Goal: Navigation & Orientation: Find specific page/section

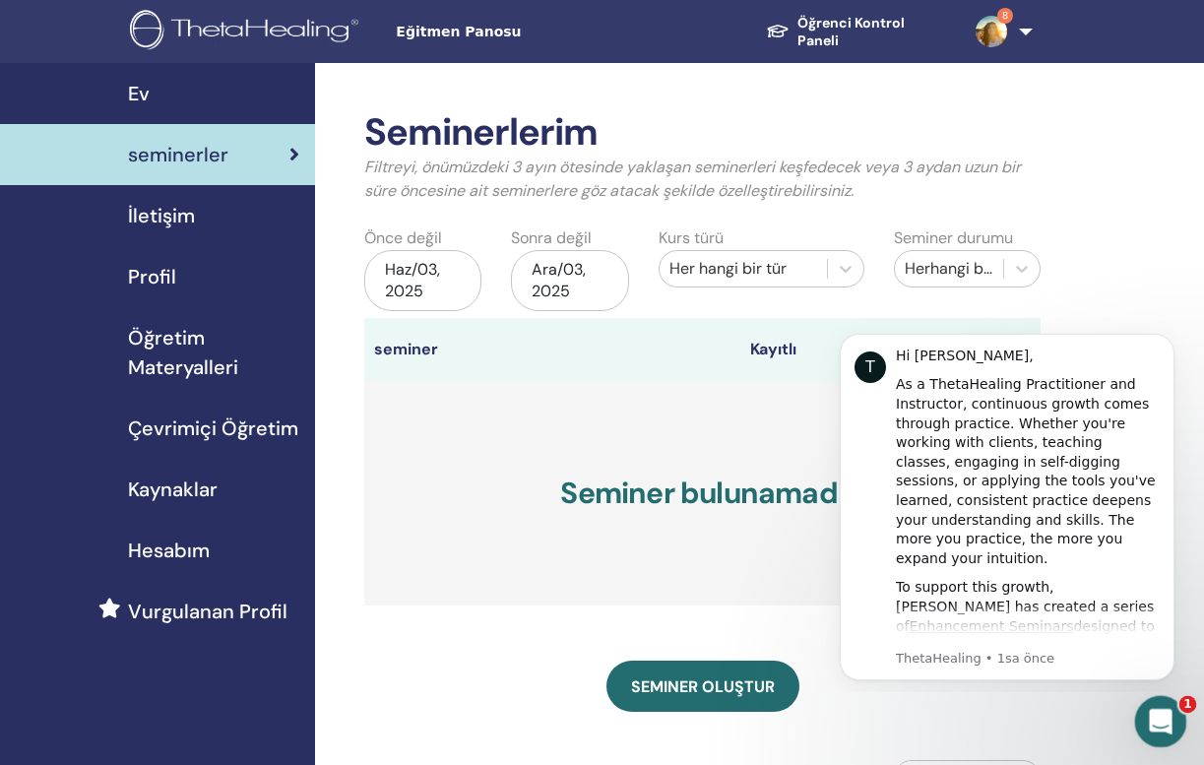
click at [1157, 704] on div "Intercom Messenger uygulamasını aç" at bounding box center [1157, 718] width 65 height 65
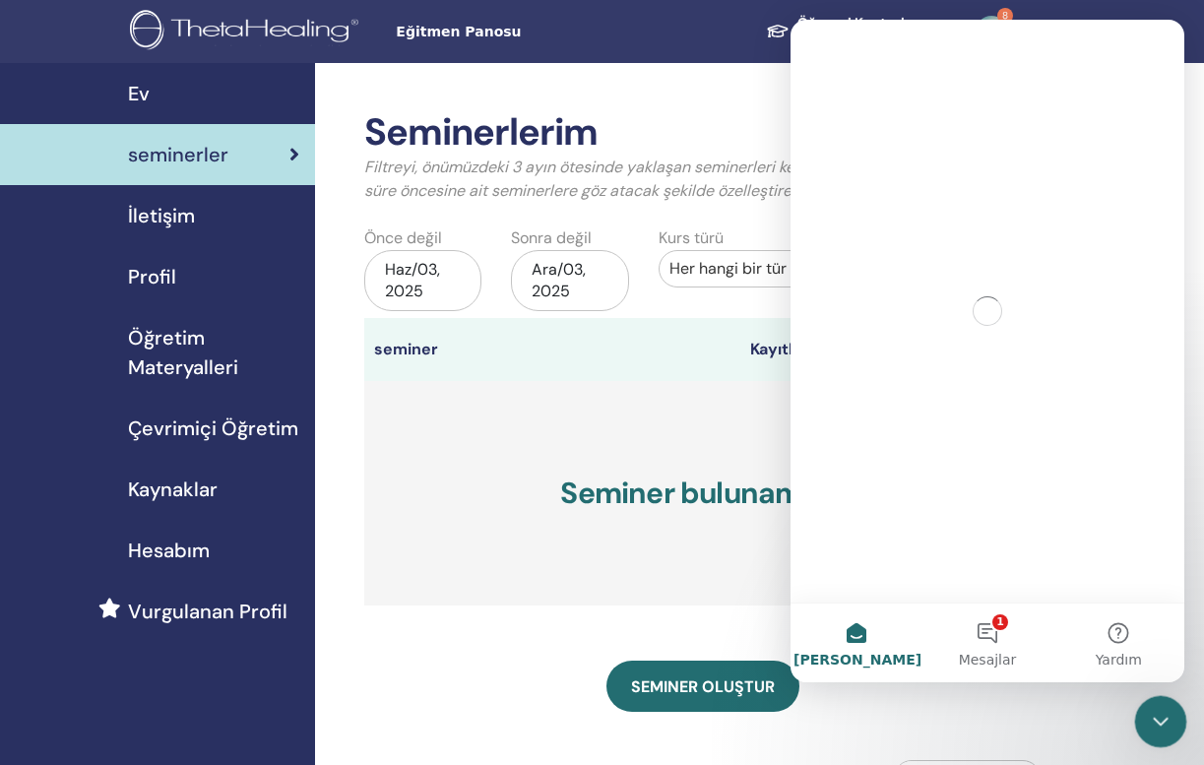
click at [1163, 729] on icon "Intercom Messenger uygulamasını kapat" at bounding box center [1158, 719] width 24 height 24
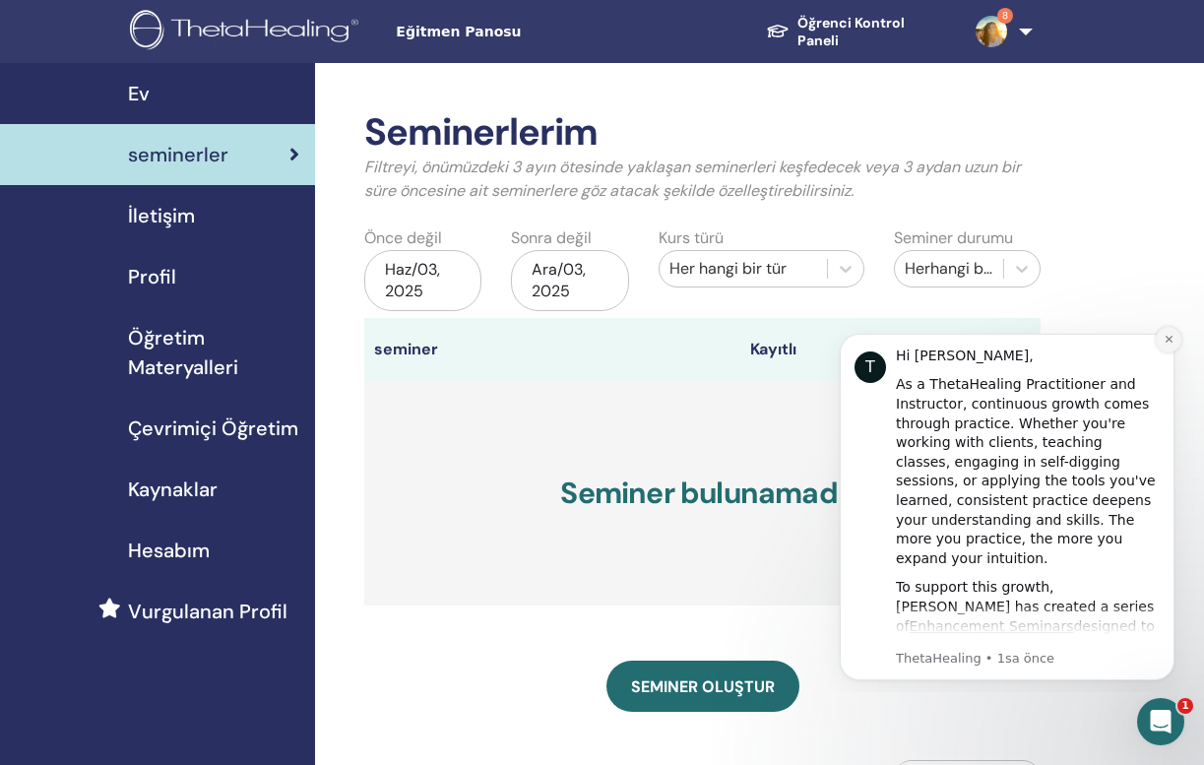
click at [1175, 341] on button "Dismiss notification" at bounding box center [1168, 340] width 26 height 26
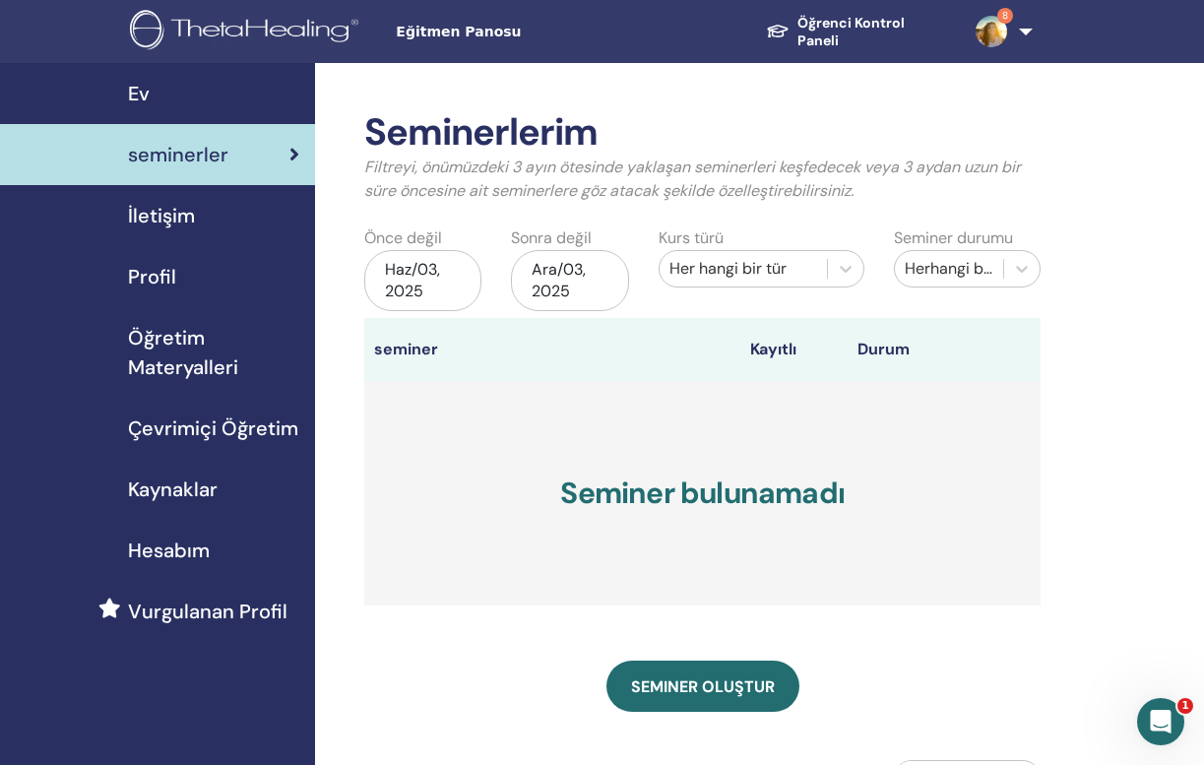
click at [195, 361] on span "Öğretim Materyalleri" at bounding box center [213, 352] width 171 height 59
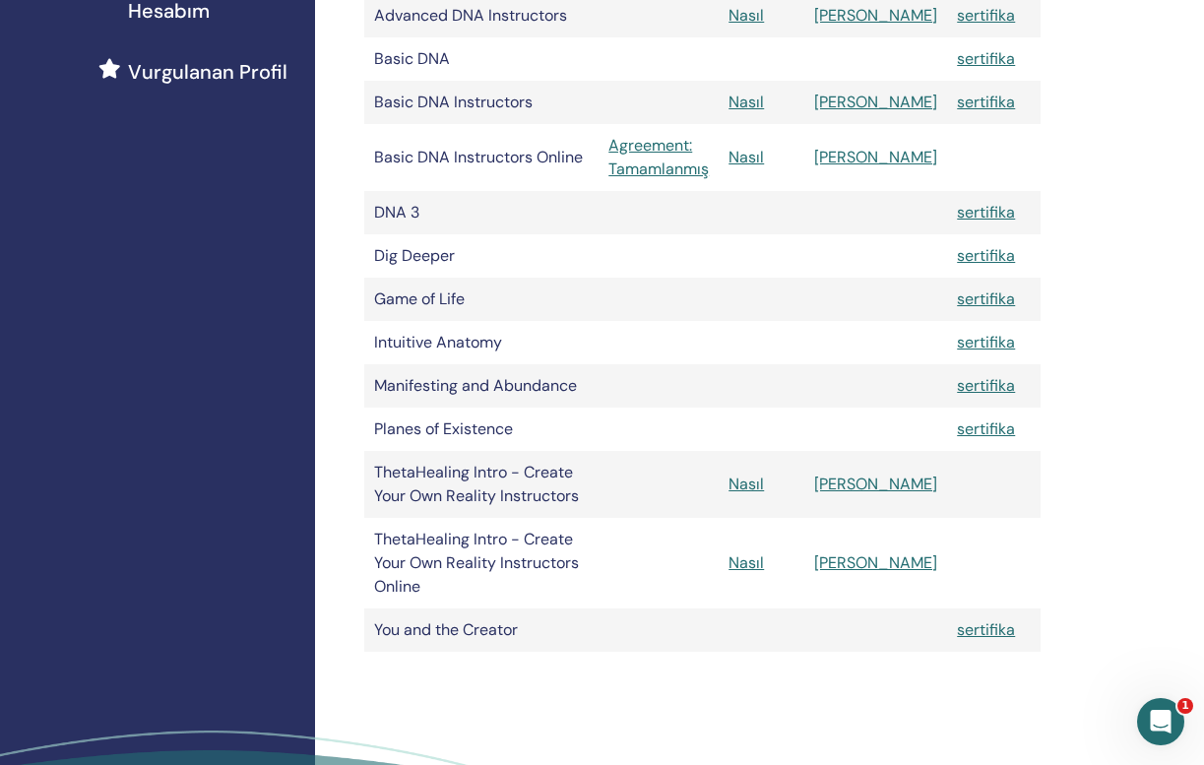
scroll to position [542, 0]
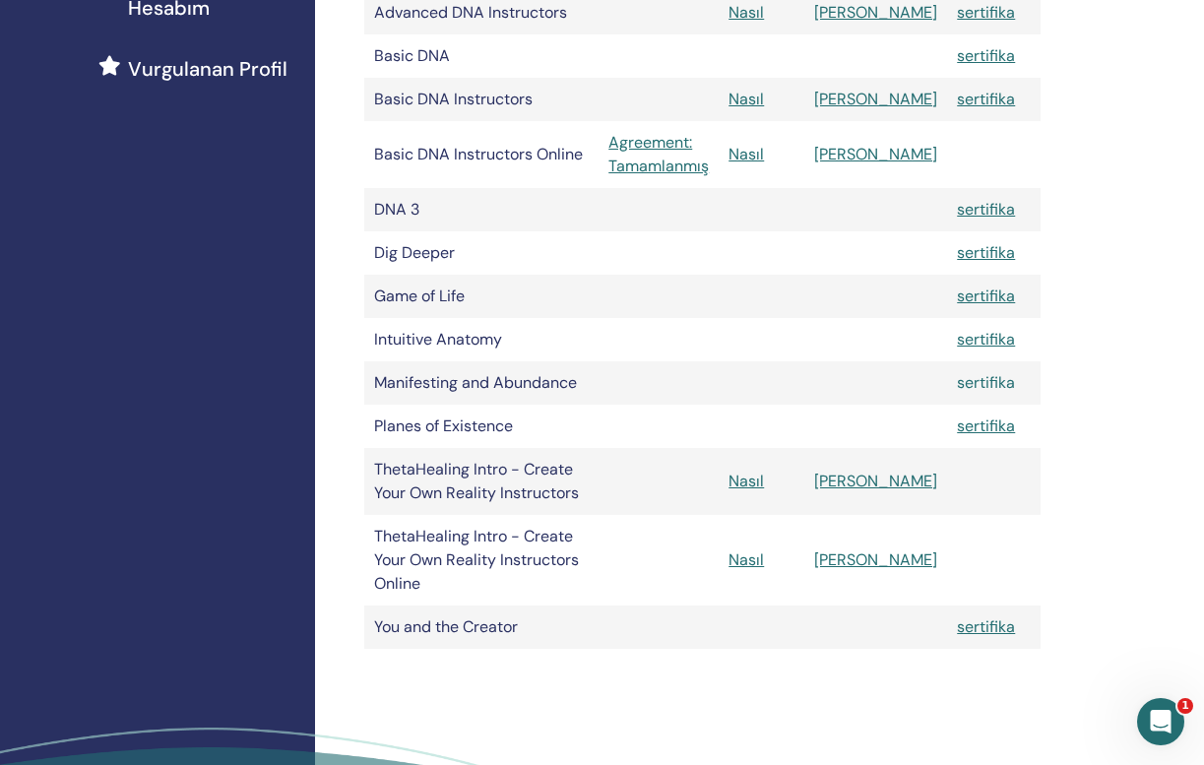
click at [986, 386] on link "sertifika" at bounding box center [986, 382] width 58 height 21
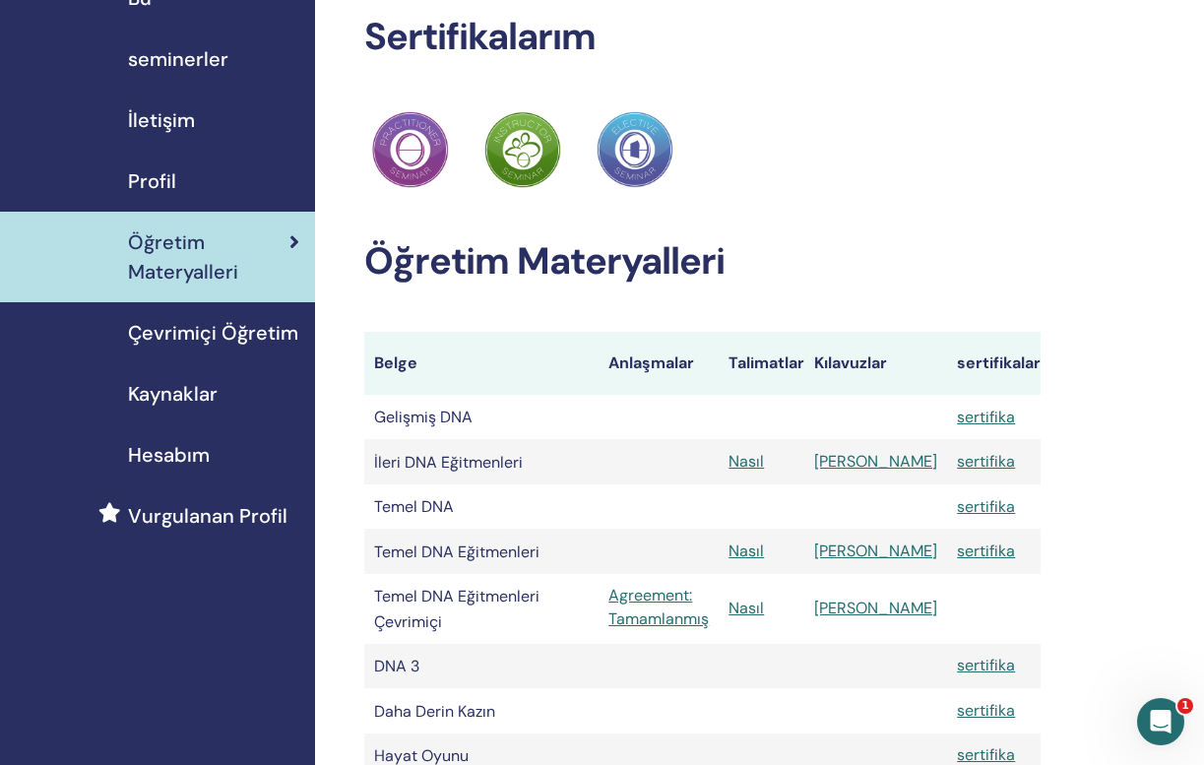
scroll to position [0, 0]
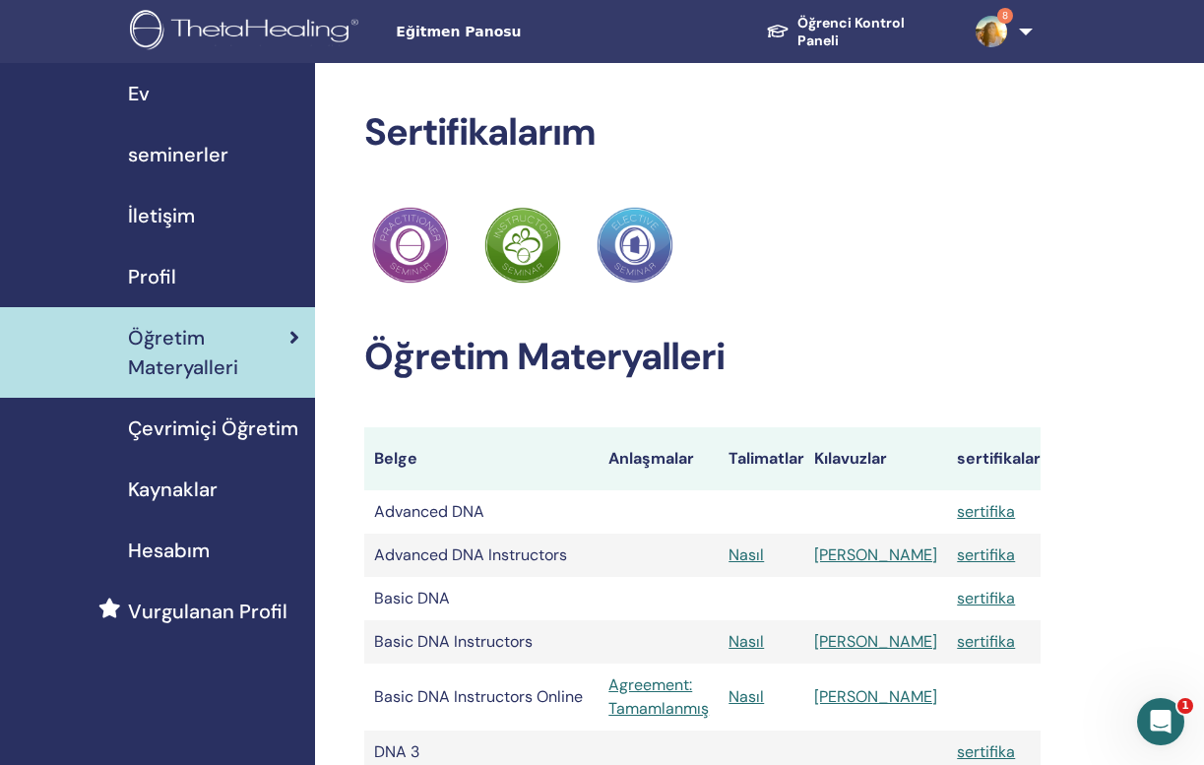
click at [834, 31] on link "Öğrenci Kontrol Paneli" at bounding box center [854, 32] width 209 height 54
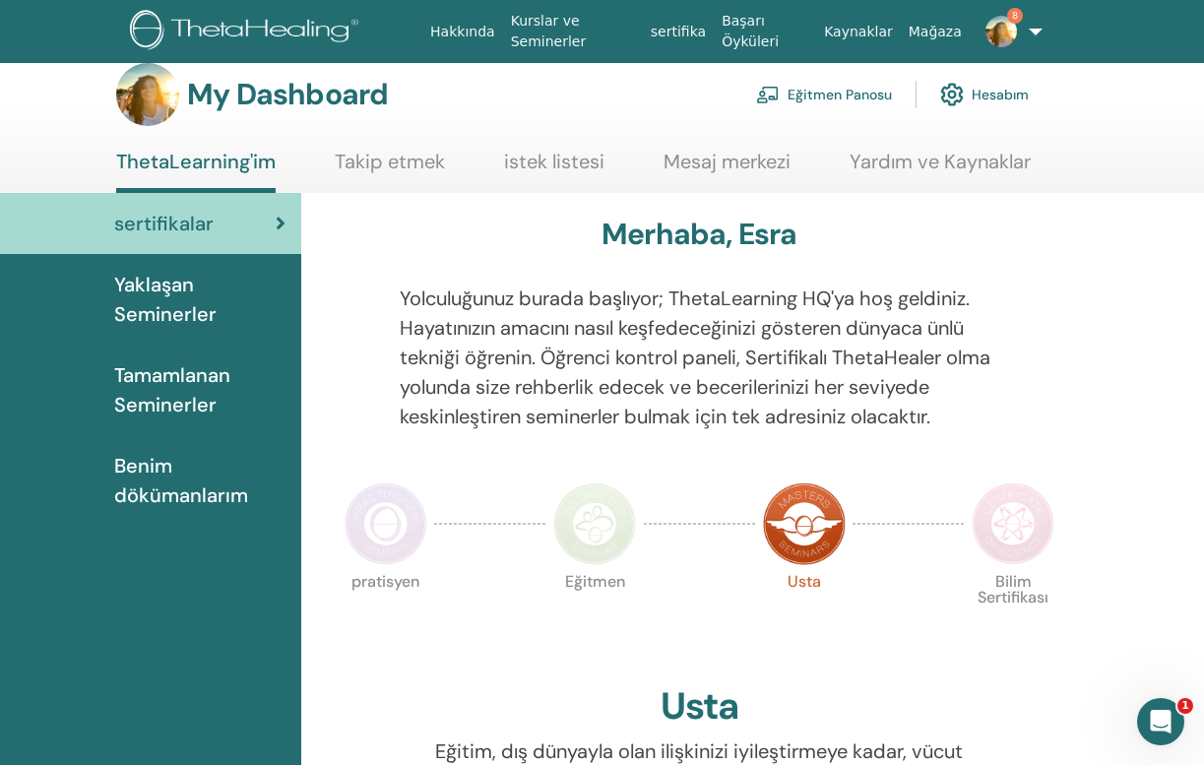
click at [193, 408] on span "Tamamlanan Seminerler" at bounding box center [199, 389] width 171 height 59
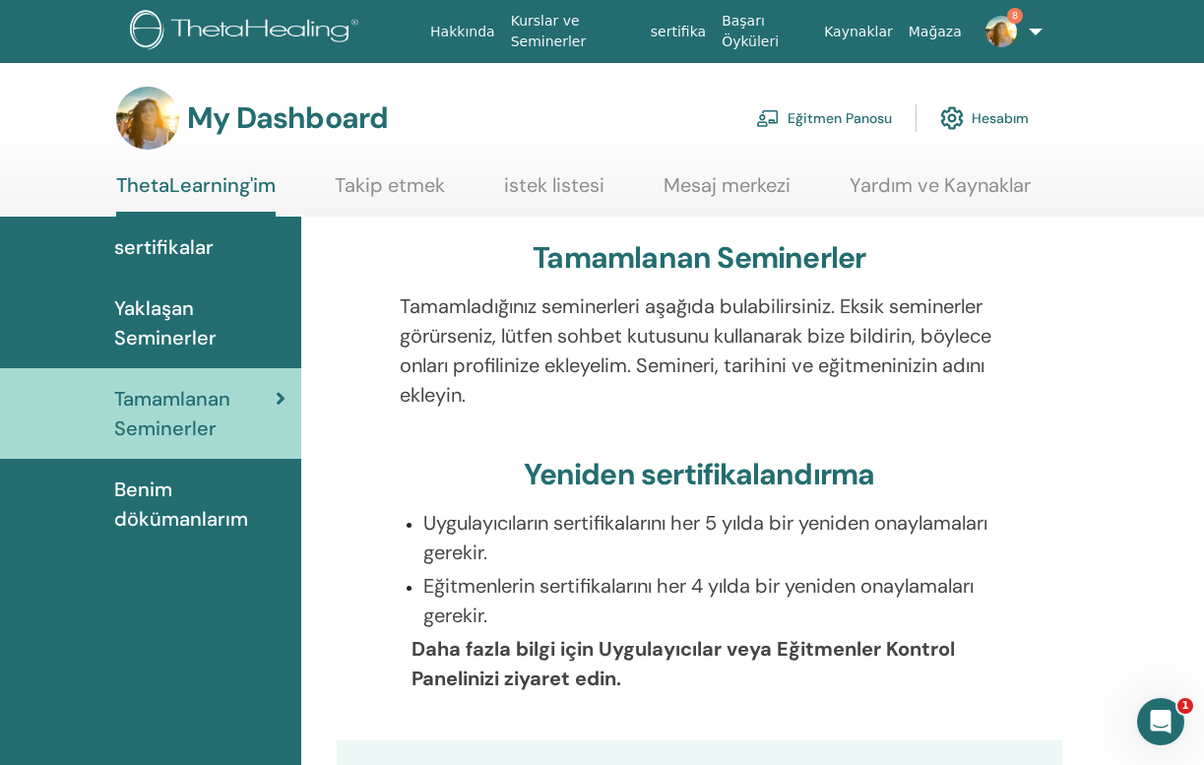
click at [695, 33] on link "sertifika" at bounding box center [678, 32] width 71 height 36
click at [847, 113] on link "Eğitmen Panosu" at bounding box center [824, 117] width 136 height 43
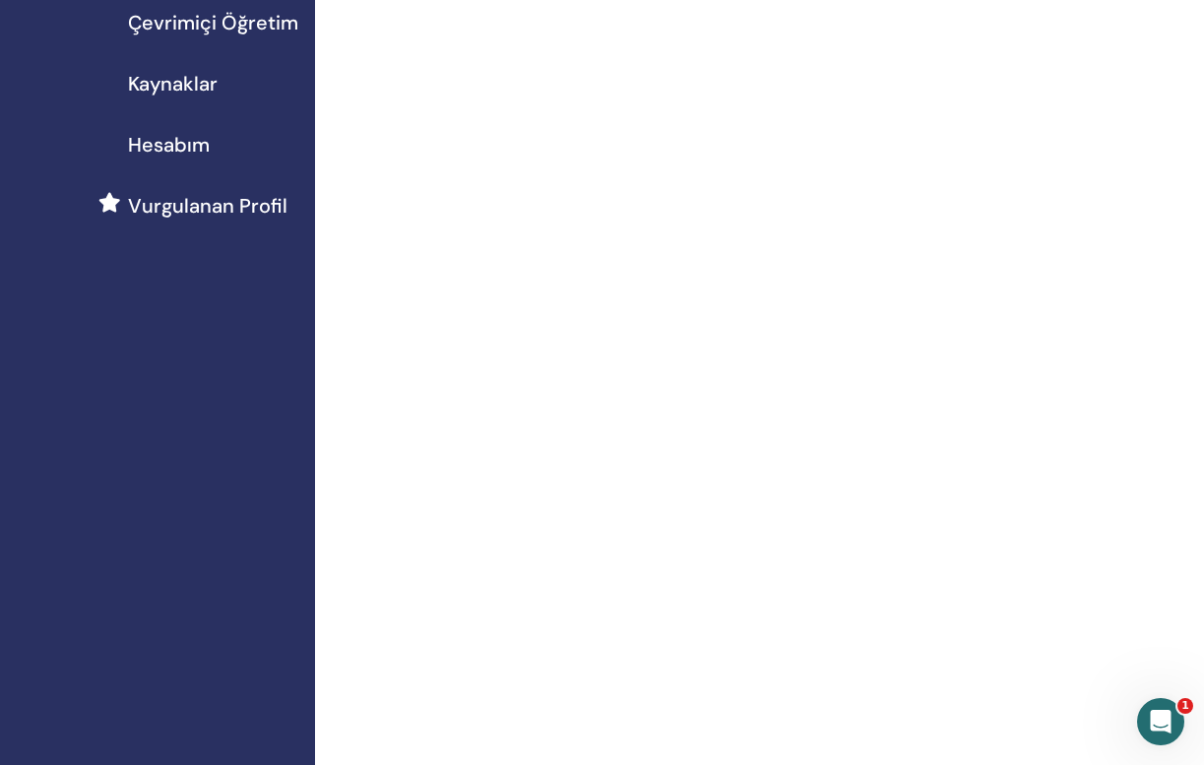
scroll to position [407, 0]
